Goal: Information Seeking & Learning: Learn about a topic

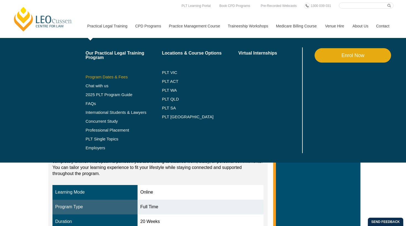
click at [107, 75] on link "Program Dates & Fees" at bounding box center [124, 77] width 77 height 4
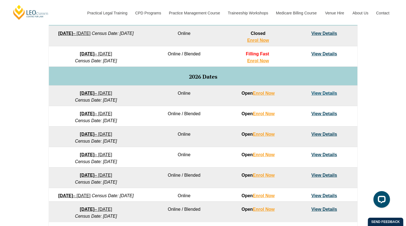
scroll to position [307, 0]
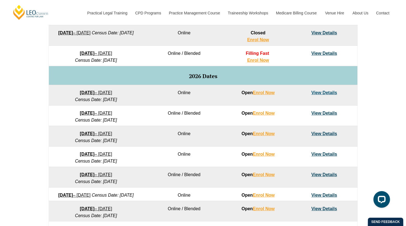
click at [320, 54] on link "View Details" at bounding box center [325, 53] width 26 height 5
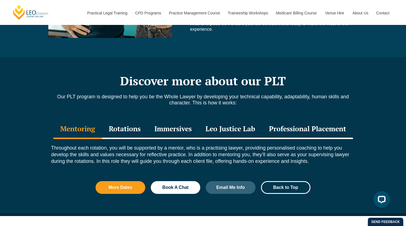
scroll to position [563, 0]
click at [121, 123] on div "Rotations" at bounding box center [125, 128] width 46 height 19
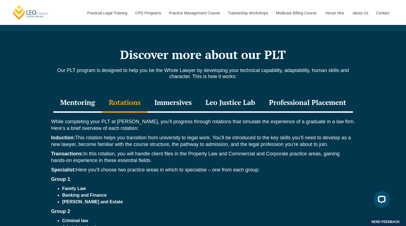
scroll to position [585, 0]
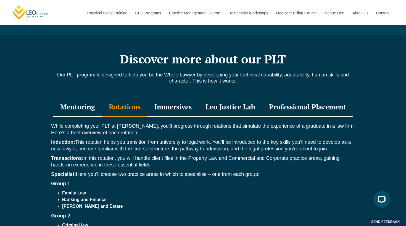
click at [165, 107] on div "Immersives" at bounding box center [173, 107] width 51 height 19
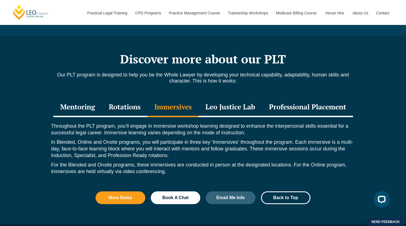
click at [232, 104] on div "Leo Justice Lab" at bounding box center [231, 107] width 64 height 19
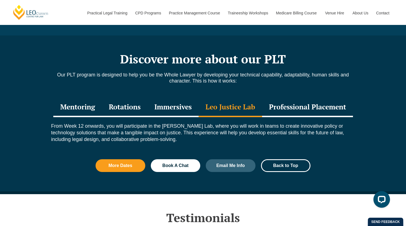
click at [292, 104] on div "Professional Placement" at bounding box center [307, 107] width 91 height 19
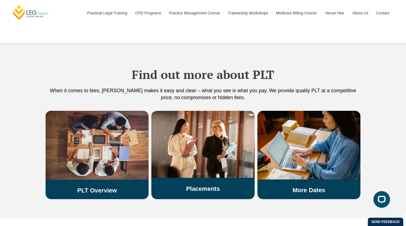
scroll to position [947, 0]
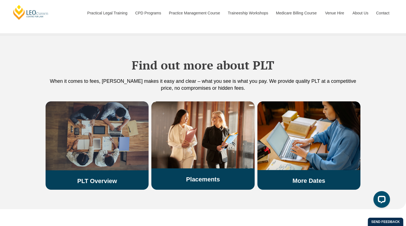
click at [70, 129] on img at bounding box center [97, 135] width 103 height 69
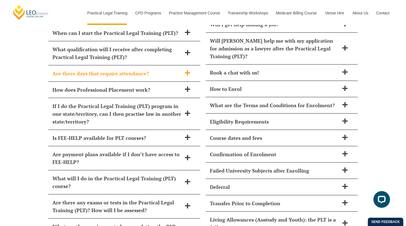
scroll to position [2444, 0]
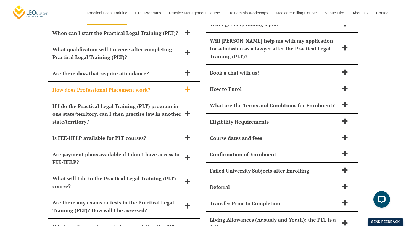
click at [160, 86] on h2 "How does Professional Placement work?" at bounding box center [117, 90] width 129 height 8
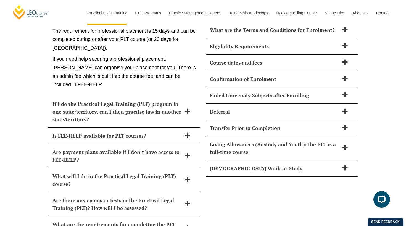
scroll to position [2520, 0]
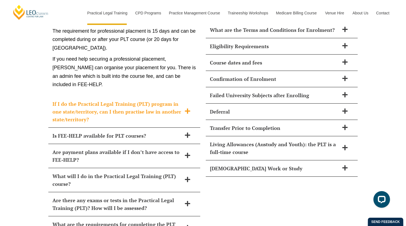
click at [154, 100] on h2 "If I do the Practical Legal Training (PLT) program in one state/territory, can …" at bounding box center [117, 111] width 129 height 23
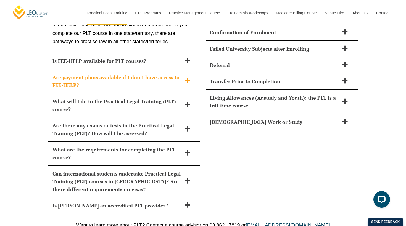
scroll to position [2567, 0]
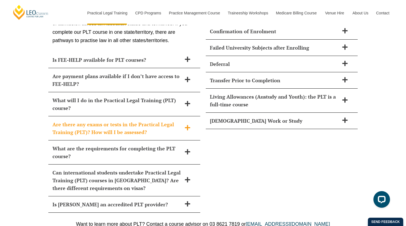
click at [166, 120] on h2 "Are there any exams or tests in the Practical Legal Training (PLT)? How will I …" at bounding box center [117, 127] width 129 height 15
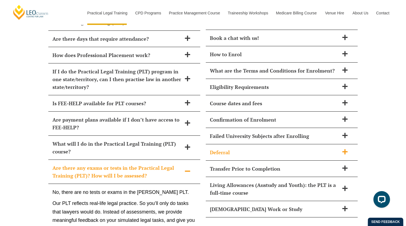
scroll to position [2476, 0]
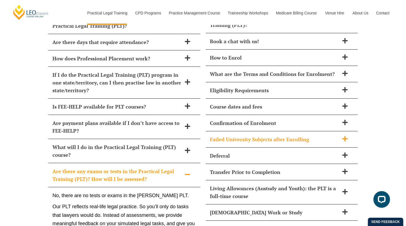
click at [265, 135] on h2 "Failed University Subjects after Enrolling" at bounding box center [274, 139] width 129 height 8
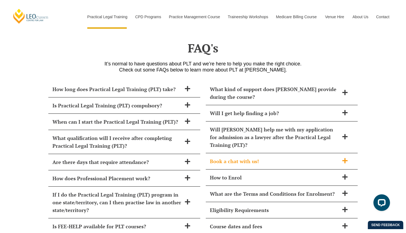
scroll to position [2359, 0]
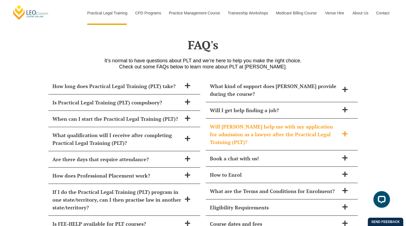
click at [277, 123] on h2 "Will [PERSON_NAME] help me with my application for admission as a lawyer after …" at bounding box center [274, 133] width 129 height 23
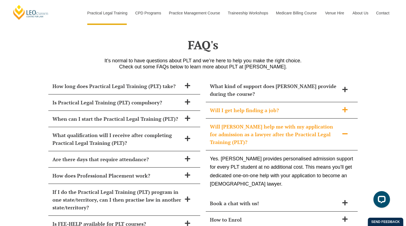
click at [276, 102] on div "Will I get help finding a job?" at bounding box center [282, 110] width 152 height 16
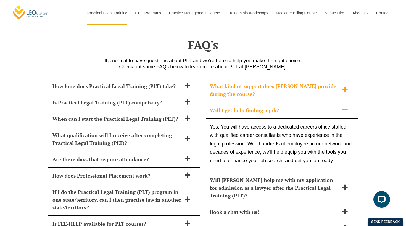
click at [273, 82] on h2 "What kind of support does [PERSON_NAME] provide during the course?" at bounding box center [274, 89] width 129 height 15
